Goal: Find specific page/section: Find specific page/section

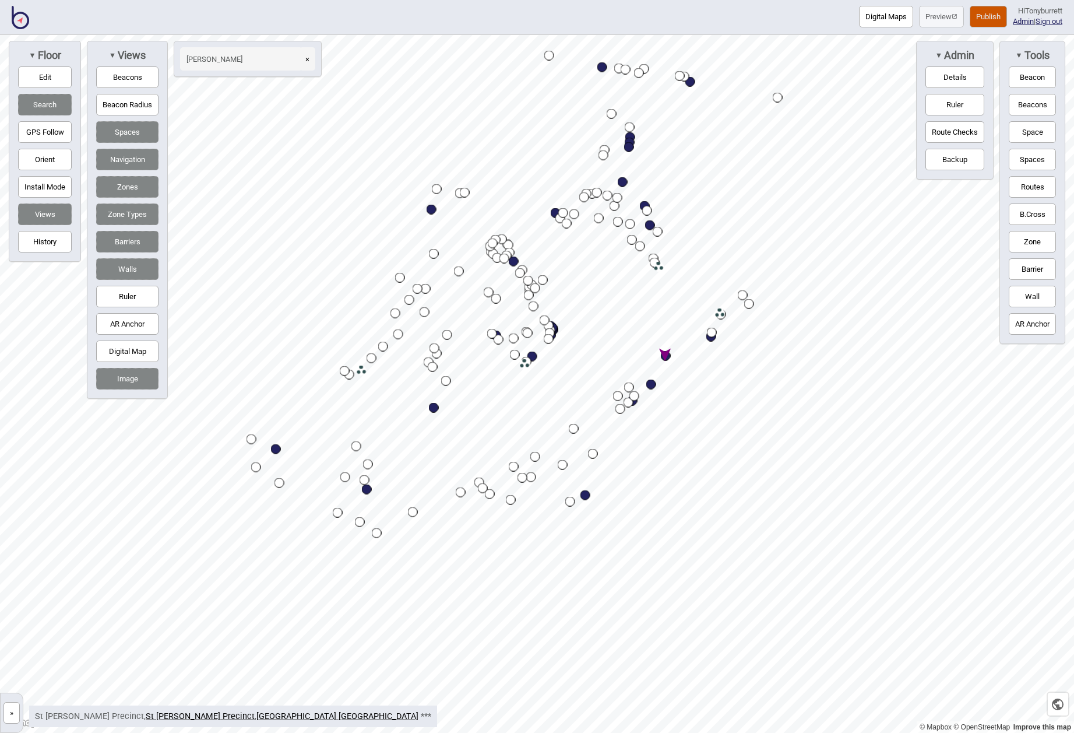
drag, startPoint x: 12, startPoint y: 707, endPoint x: 19, endPoint y: 697, distance: 12.6
click at [12, 706] on button "»" at bounding box center [11, 713] width 16 height 22
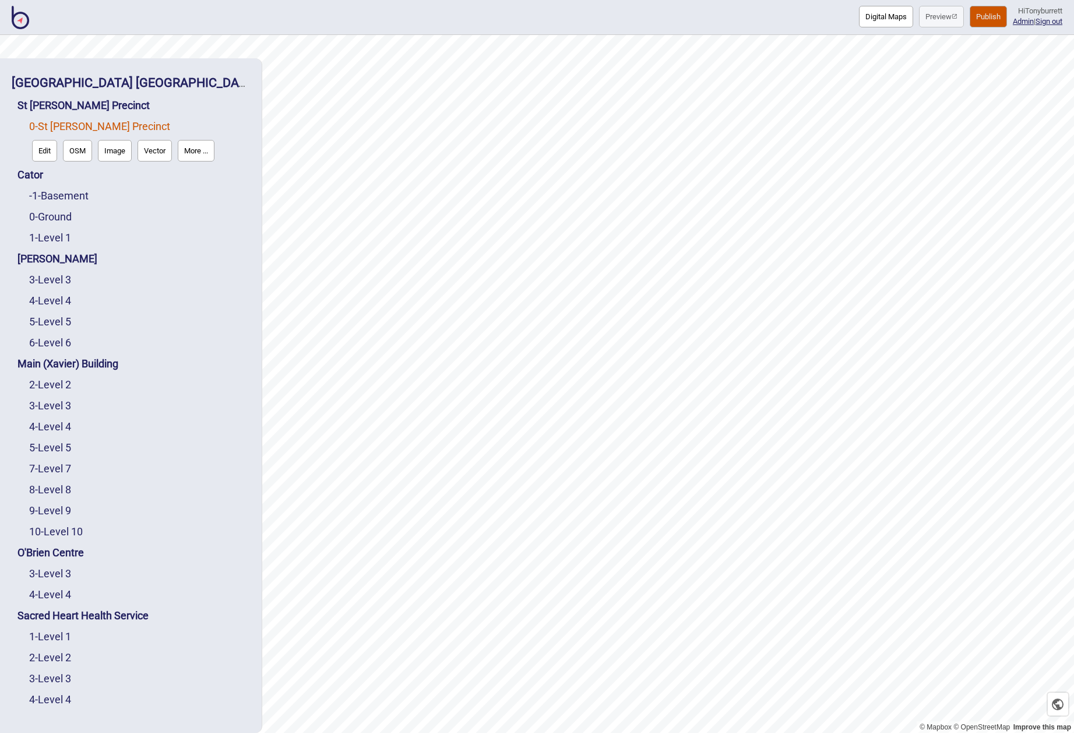
click at [189, 154] on button "More ..." at bounding box center [196, 151] width 37 height 22
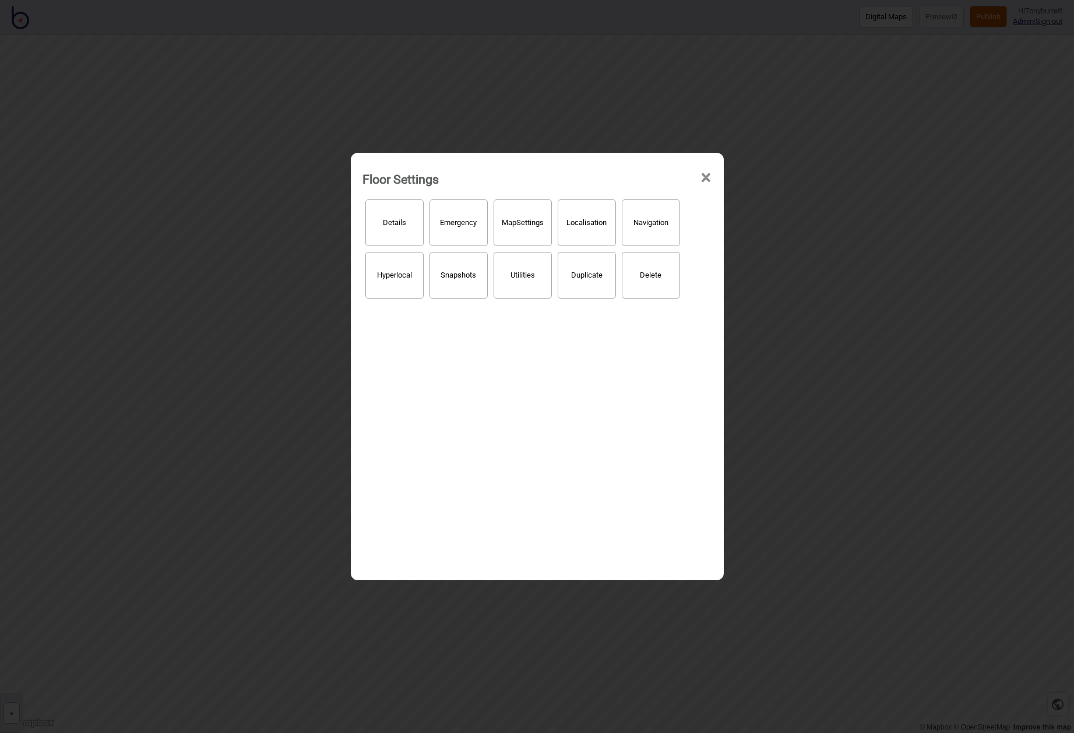
click at [701, 178] on span "×" at bounding box center [706, 178] width 12 height 38
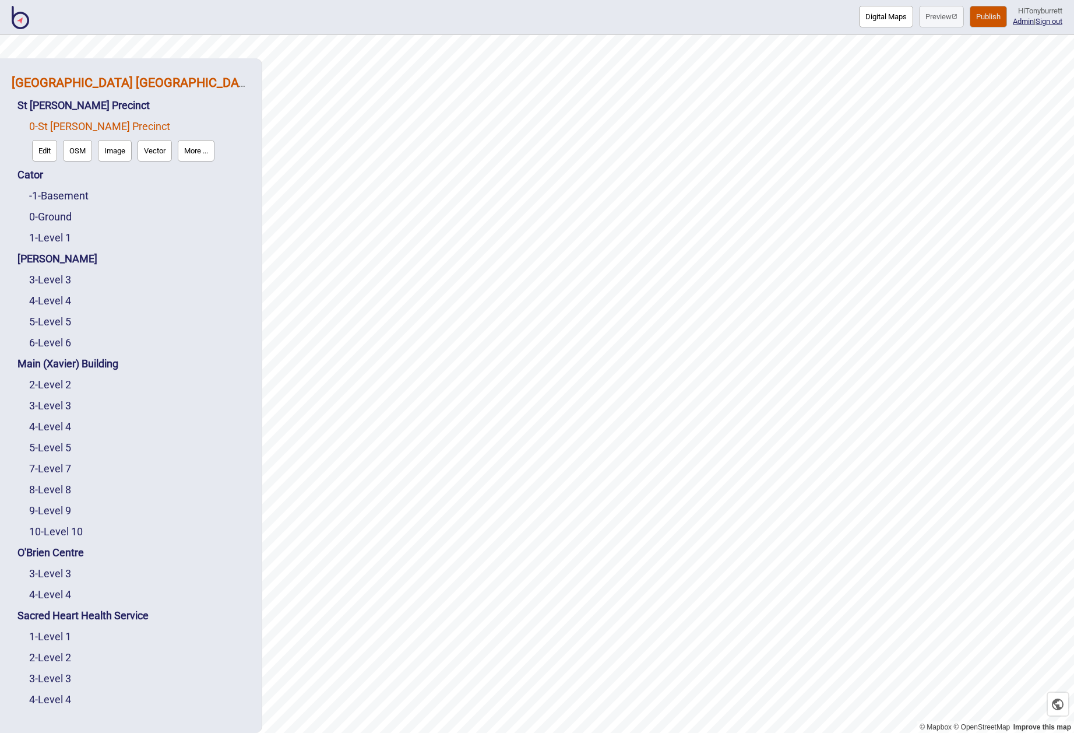
drag, startPoint x: 136, startPoint y: 83, endPoint x: 188, endPoint y: 87, distance: 52.1
click at [136, 83] on strong "[GEOGRAPHIC_DATA] [GEOGRAPHIC_DATA]" at bounding box center [134, 82] width 245 height 15
click at [170, 109] on button "More ..." at bounding box center [166, 109] width 37 height 22
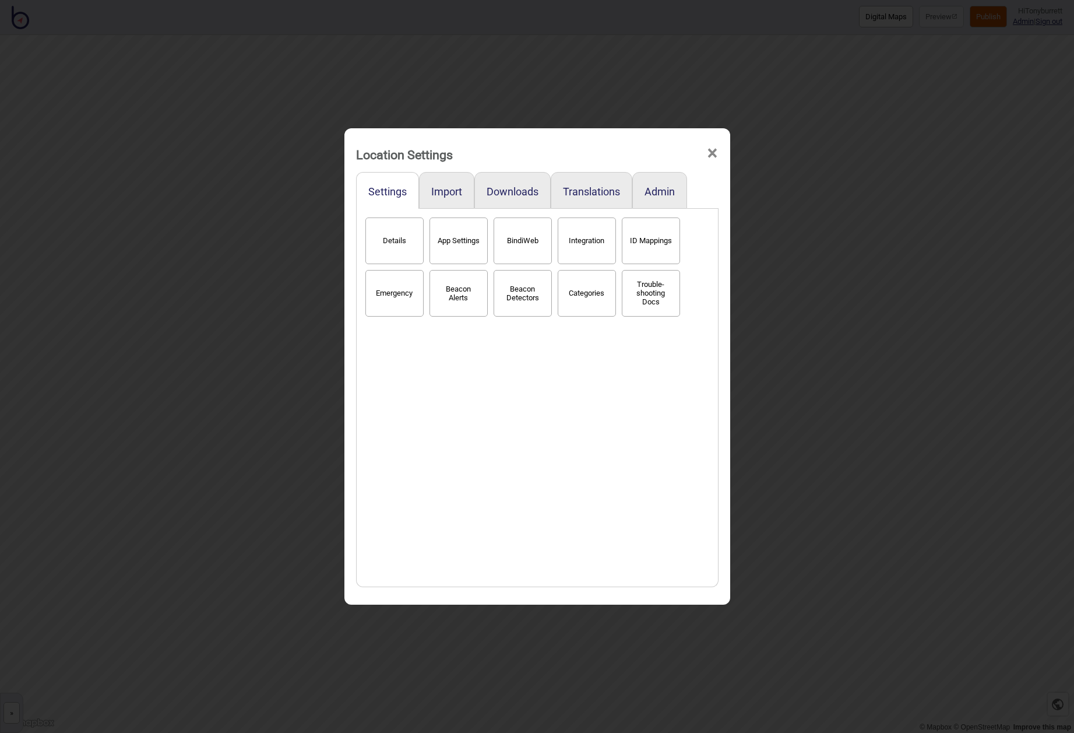
click at [526, 247] on button "BindiWeb" at bounding box center [523, 240] width 58 height 47
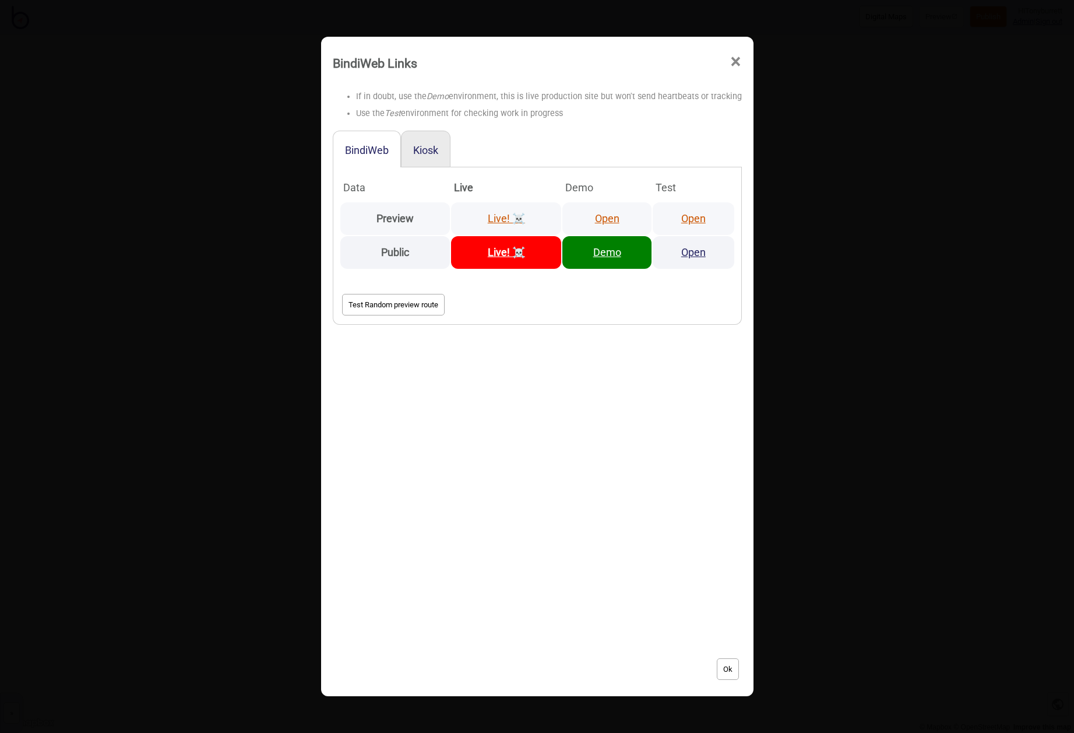
click at [702, 216] on link "Open" at bounding box center [693, 218] width 24 height 12
